Goal: Task Accomplishment & Management: Manage account settings

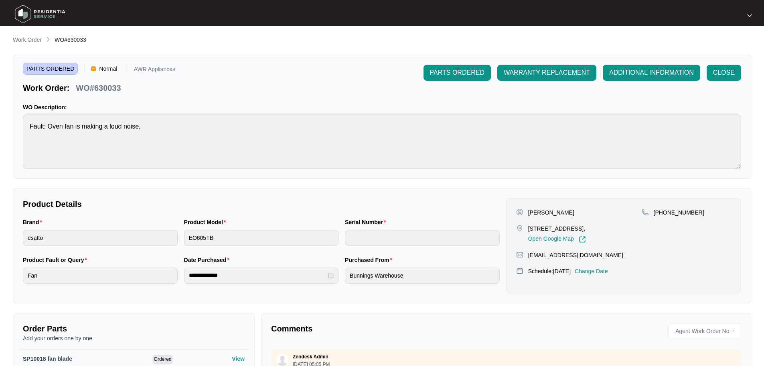
click at [18, 10] on img at bounding box center [40, 14] width 56 height 24
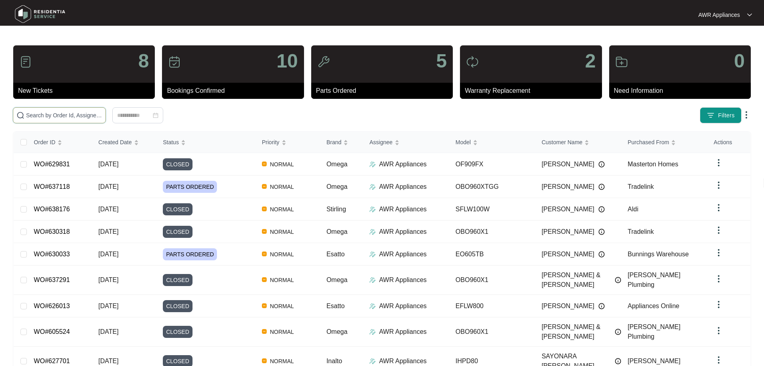
click at [39, 114] on input "text" at bounding box center [64, 115] width 76 height 9
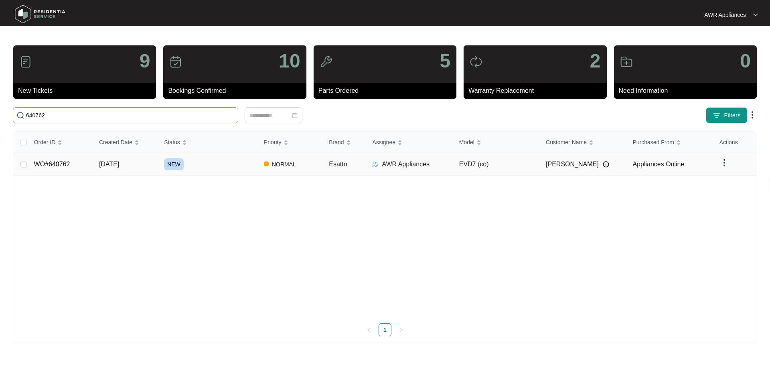
type input "640762"
click at [89, 169] on td "WO#640762" at bounding box center [60, 164] width 65 height 22
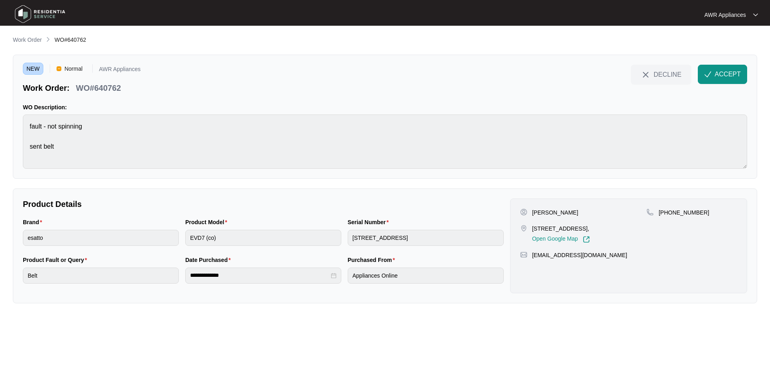
click at [22, 9] on img at bounding box center [40, 14] width 56 height 24
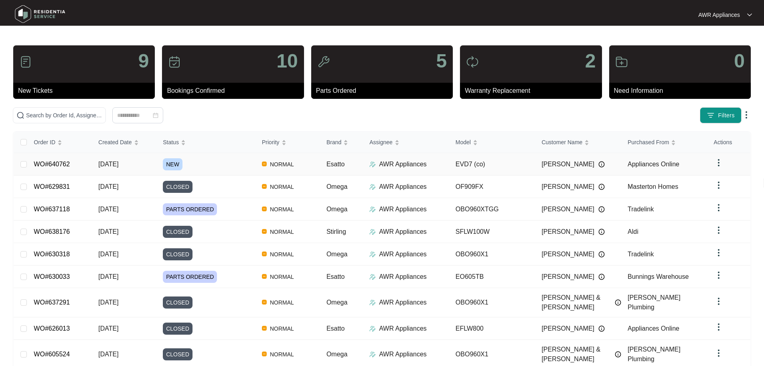
click at [102, 163] on span "15/09/2025" at bounding box center [108, 164] width 20 height 7
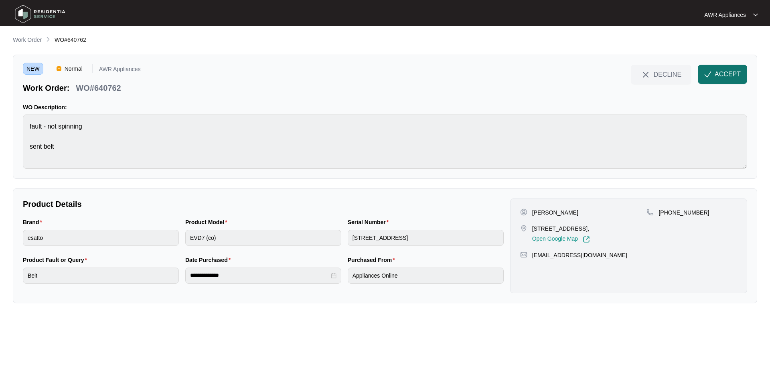
click at [735, 75] on span "ACCEPT" at bounding box center [728, 74] width 26 height 10
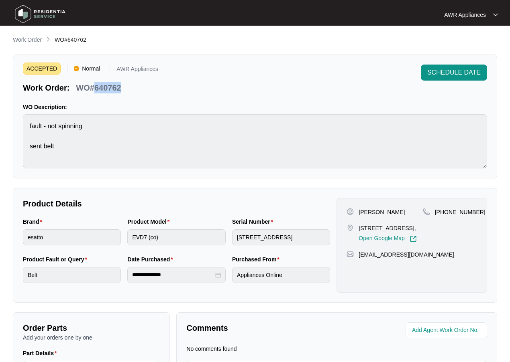
drag, startPoint x: 94, startPoint y: 85, endPoint x: 121, endPoint y: 85, distance: 27.3
click at [121, 85] on div "WO#640762" at bounding box center [98, 86] width 51 height 14
copy p "640762"
drag, startPoint x: 443, startPoint y: 214, endPoint x: 474, endPoint y: 209, distance: 30.4
click at [474, 209] on div "+61416209423" at bounding box center [450, 212] width 54 height 8
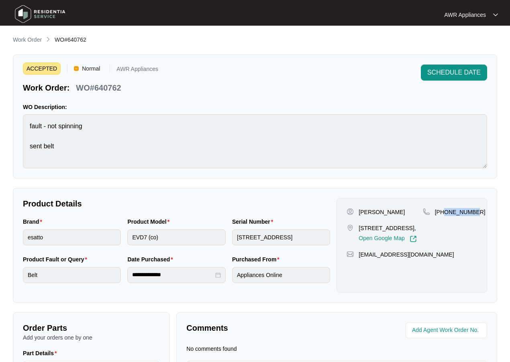
copy p "416209423"
drag, startPoint x: 358, startPoint y: 264, endPoint x: 416, endPoint y: 259, distance: 58.0
click at [416, 259] on div "colesbaker@zoho.com" at bounding box center [411, 255] width 130 height 8
copy p "colesbaker@zoho.com"
